Goal: Navigation & Orientation: Find specific page/section

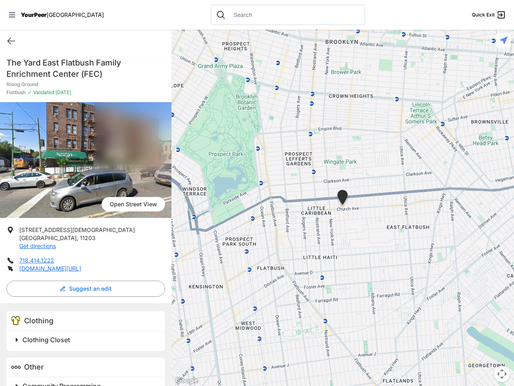
click at [12, 15] on icon at bounding box center [12, 14] width 6 height 5
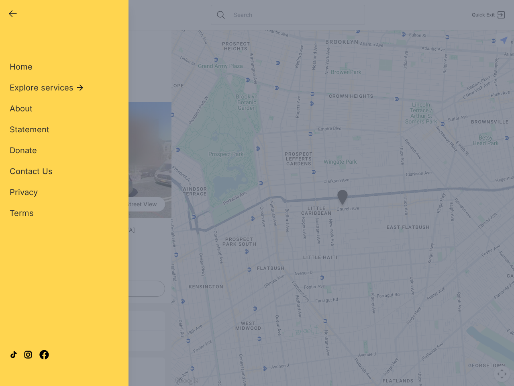
click at [11, 41] on div "Home Explore services About Statement Donate Contact Us Privacy Terms" at bounding box center [64, 126] width 109 height 183
click at [84, 288] on div "Single Adult Families Soup Kitchen Food Pantry Toiletries Restrooms Showers Lau…" at bounding box center [64, 183] width 109 height 297
click at [17, 339] on div at bounding box center [64, 354] width 109 height 43
click at [87, 339] on div at bounding box center [64, 354] width 109 height 43
click at [17, 383] on div "Close panel YourPeer [GEOGRAPHIC_DATA] Quick Exit Single Adult Families Soup Ki…" at bounding box center [64, 193] width 129 height 386
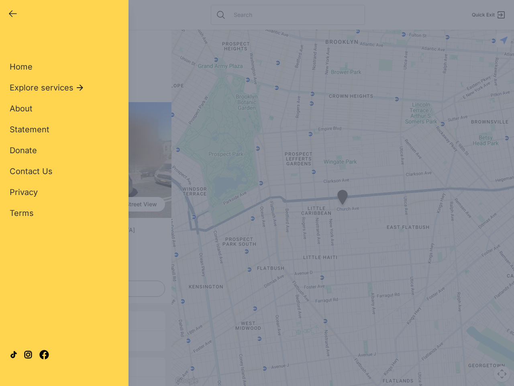
click at [87, 383] on div "Close panel YourPeer [GEOGRAPHIC_DATA] Quick Exit Single Adult Families Soup Ki…" at bounding box center [64, 193] width 129 height 386
click at [343, 208] on div "Close panel YourPeer [GEOGRAPHIC_DATA] Quick Exit Single Adult Families Soup Ki…" at bounding box center [257, 193] width 514 height 386
